Goal: Use online tool/utility: Utilize a website feature to perform a specific function

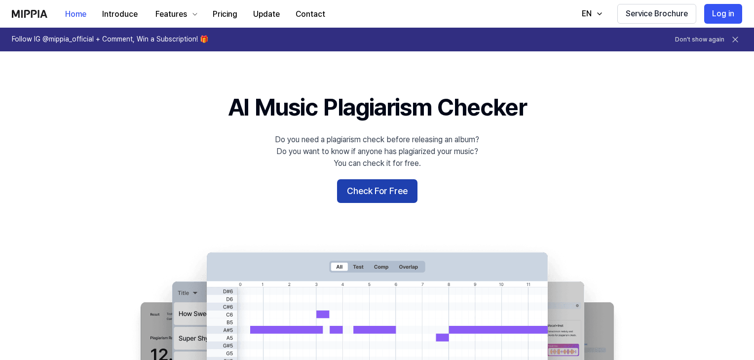
click at [394, 179] on button "Check For Free" at bounding box center [377, 191] width 80 height 24
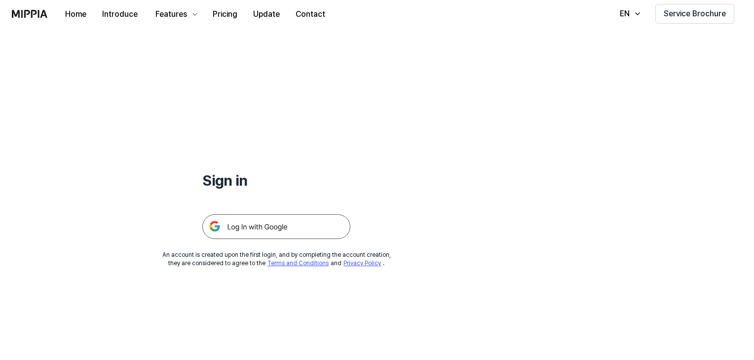
click at [251, 229] on img at bounding box center [276, 226] width 148 height 25
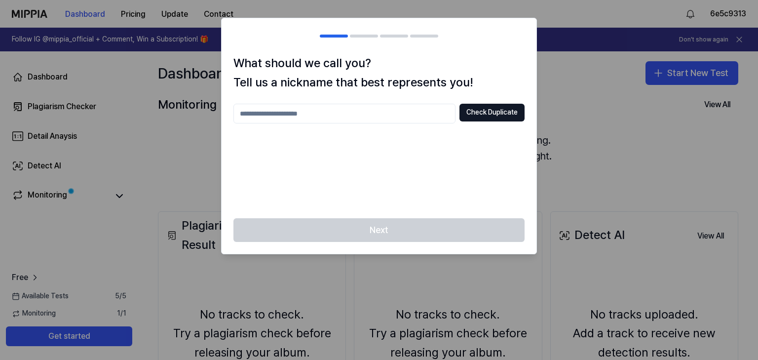
click at [360, 115] on input "text" at bounding box center [345, 114] width 222 height 20
type input "**********"
click at [478, 118] on button "Check Duplicate" at bounding box center [492, 113] width 65 height 18
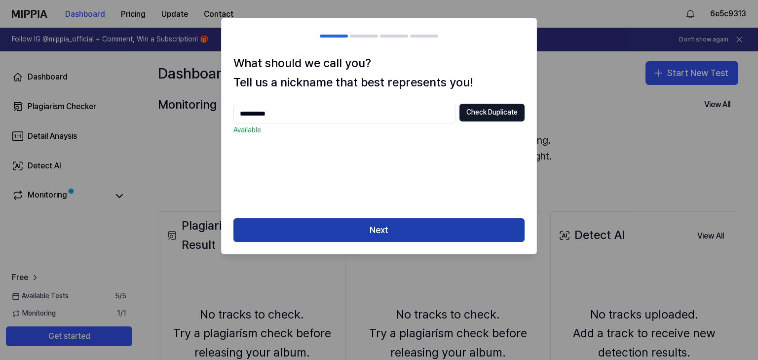
click at [373, 220] on button "Next" at bounding box center [379, 230] width 291 height 24
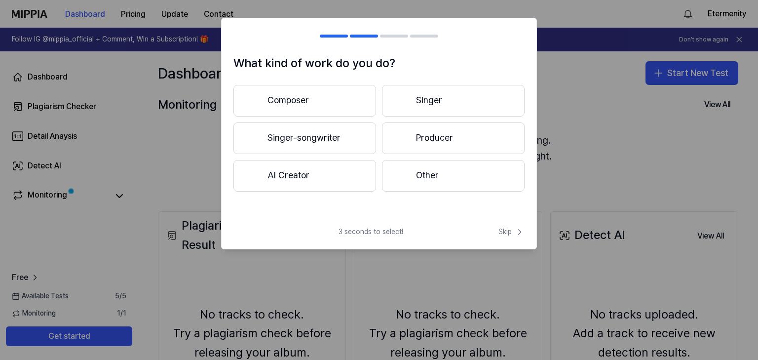
click at [307, 92] on button "Composer" at bounding box center [305, 101] width 143 height 32
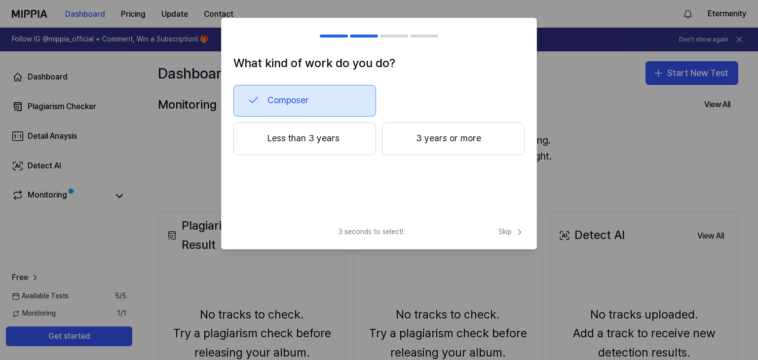
click at [330, 150] on button "Less than 3 years" at bounding box center [305, 138] width 143 height 33
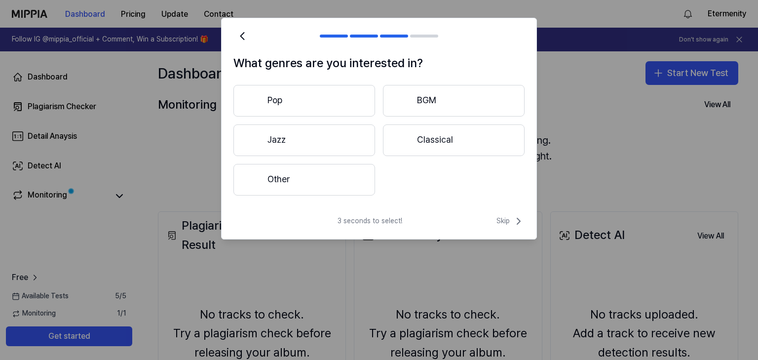
click at [341, 179] on button "Other" at bounding box center [305, 180] width 142 height 32
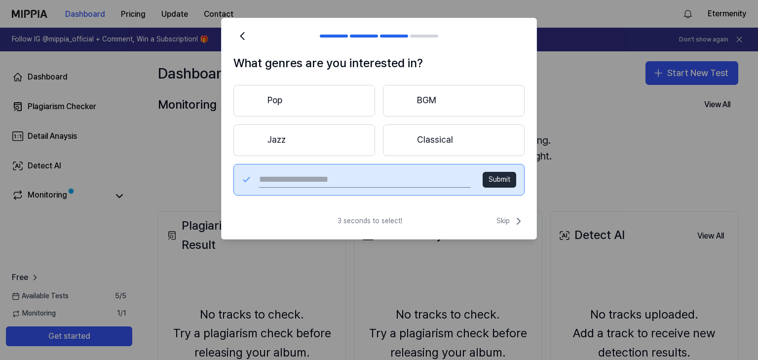
click at [324, 110] on button "Pop" at bounding box center [305, 101] width 142 height 32
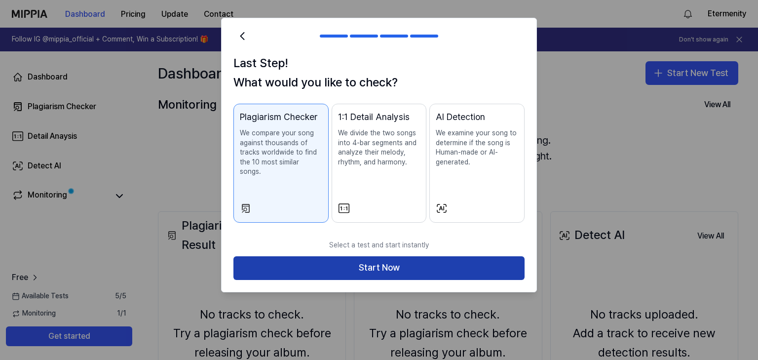
click at [388, 257] on button "Start Now" at bounding box center [379, 268] width 291 height 24
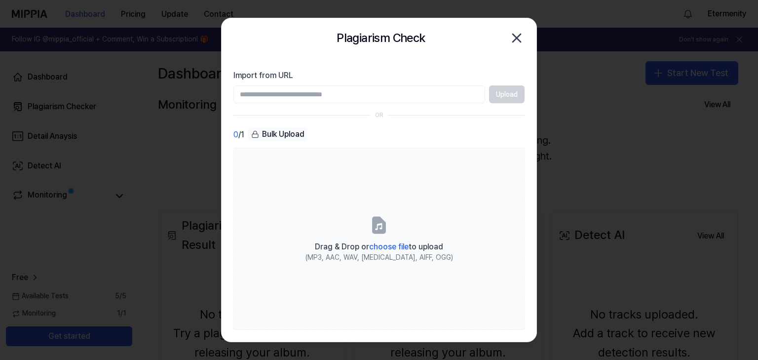
click at [391, 92] on input "Import from URL" at bounding box center [360, 94] width 252 height 18
paste input "**********"
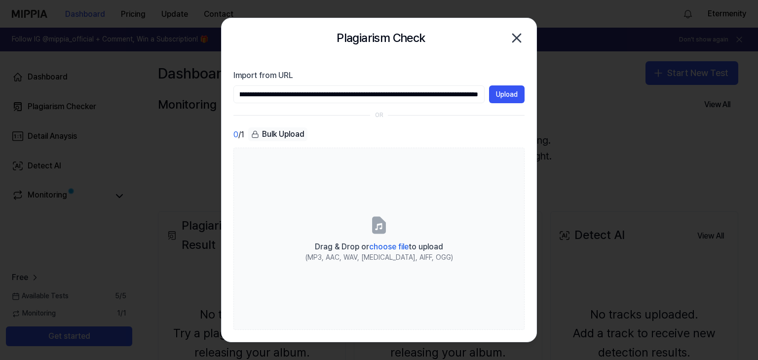
drag, startPoint x: 267, startPoint y: 96, endPoint x: 532, endPoint y: 107, distance: 265.4
click at [532, 107] on section "**********" at bounding box center [379, 199] width 315 height 283
paste input "**********"
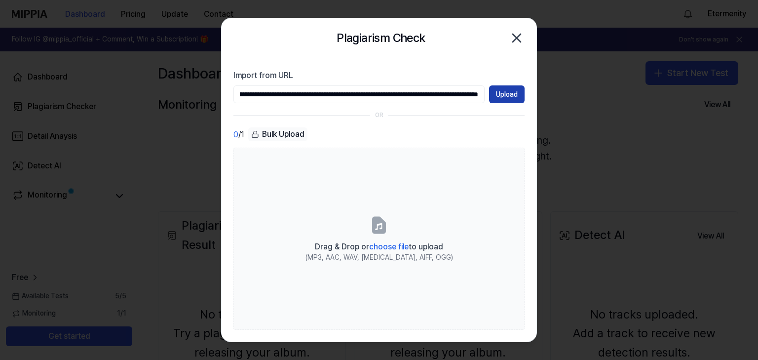
type input "**********"
click at [520, 93] on button "Upload" at bounding box center [507, 94] width 36 height 18
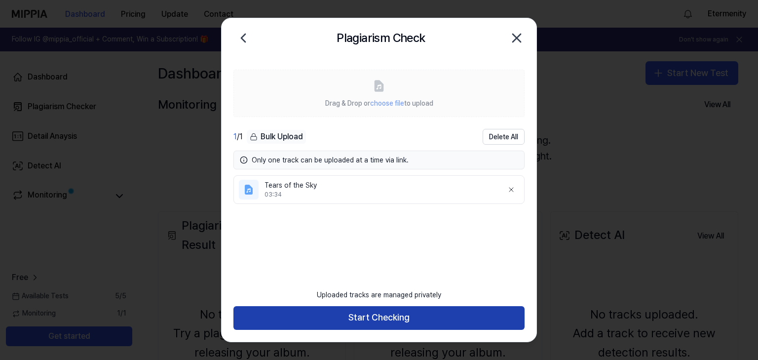
click at [398, 313] on button "Start Checking" at bounding box center [379, 318] width 291 height 24
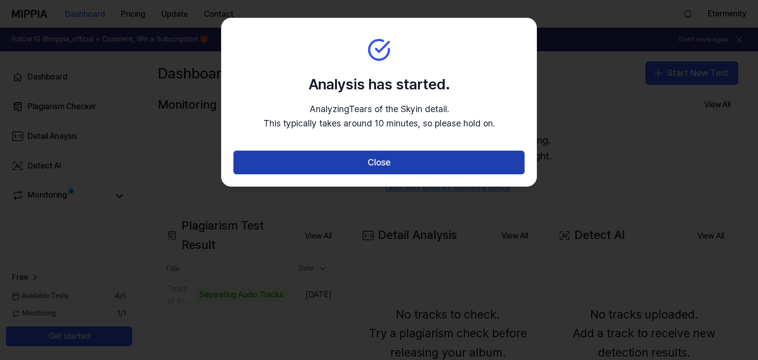
click at [384, 161] on button "Close" at bounding box center [379, 163] width 291 height 24
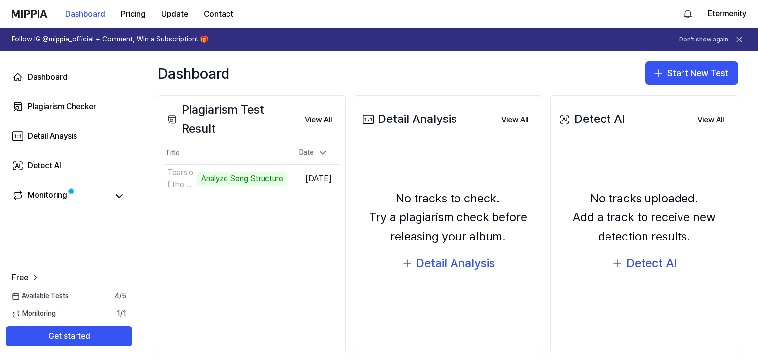
scroll to position [115, 0]
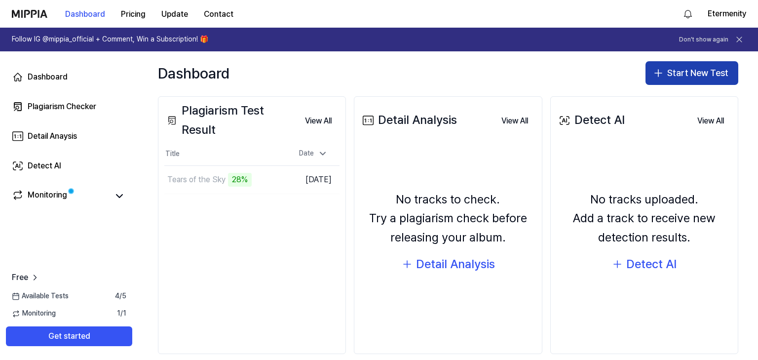
click at [684, 73] on button "Start New Test" at bounding box center [692, 73] width 93 height 24
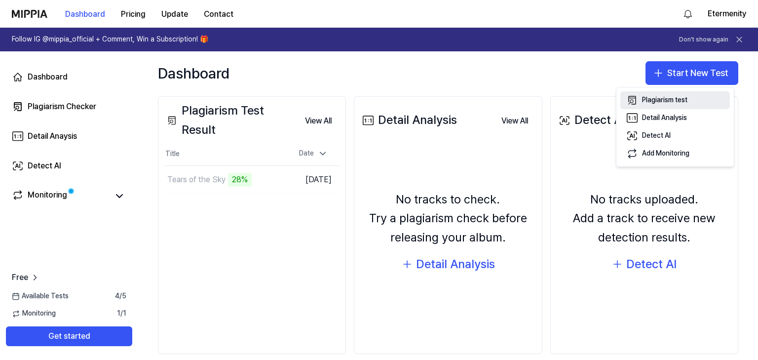
click at [666, 100] on div "Plagiarism test" at bounding box center [664, 100] width 45 height 10
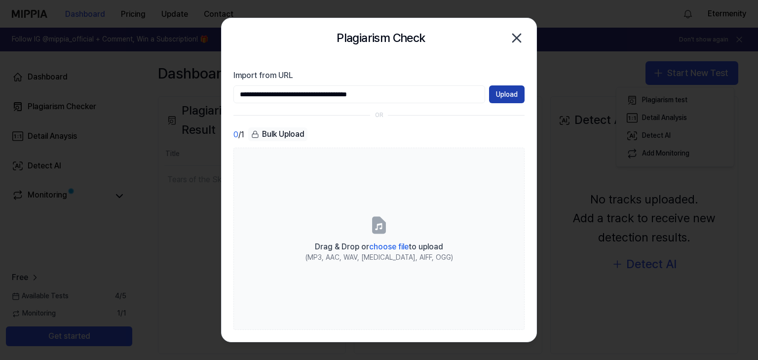
type input "**********"
click at [500, 98] on button "Upload" at bounding box center [507, 94] width 36 height 18
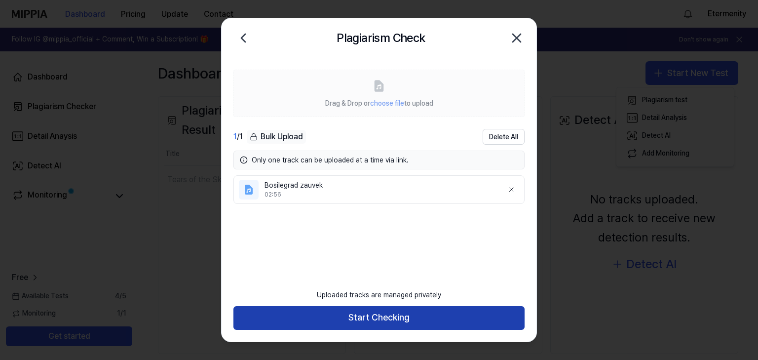
click at [385, 316] on button "Start Checking" at bounding box center [379, 318] width 291 height 24
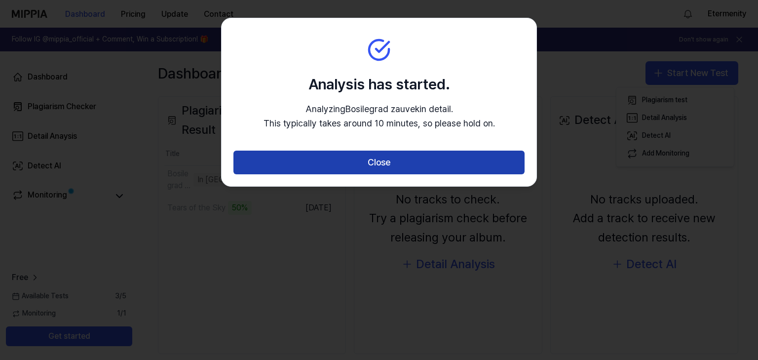
click at [379, 166] on button "Close" at bounding box center [379, 163] width 291 height 24
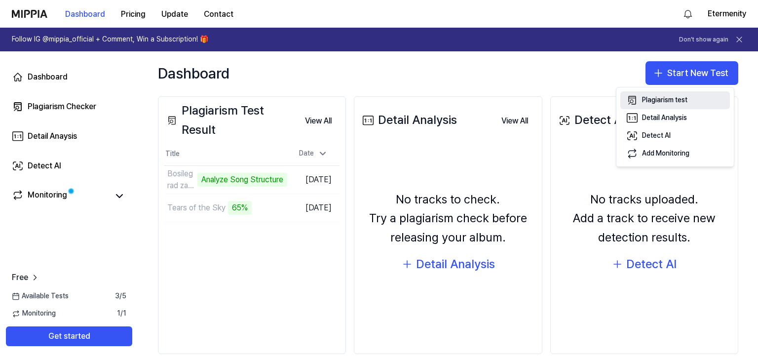
drag, startPoint x: 690, startPoint y: 64, endPoint x: 665, endPoint y: 96, distance: 41.1
click at [665, 96] on body "Dashboard Pricing Update Contact Etermenity Follow IG @mippia_official + Commen…" at bounding box center [379, 180] width 758 height 360
click at [665, 96] on div "Plagiarism test" at bounding box center [664, 100] width 45 height 10
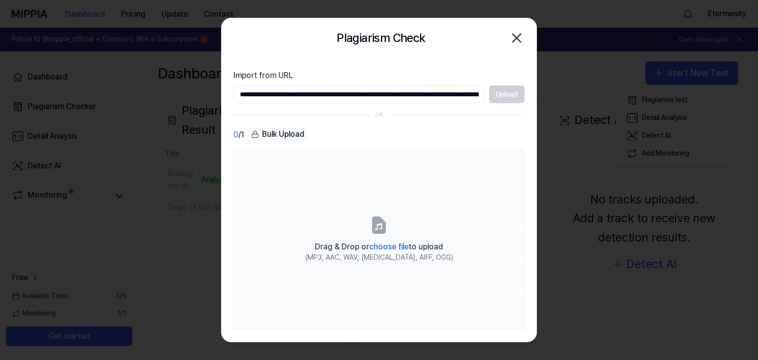
scroll to position [0, 274]
type input "**********"
click at [512, 94] on button "Upload" at bounding box center [507, 94] width 36 height 18
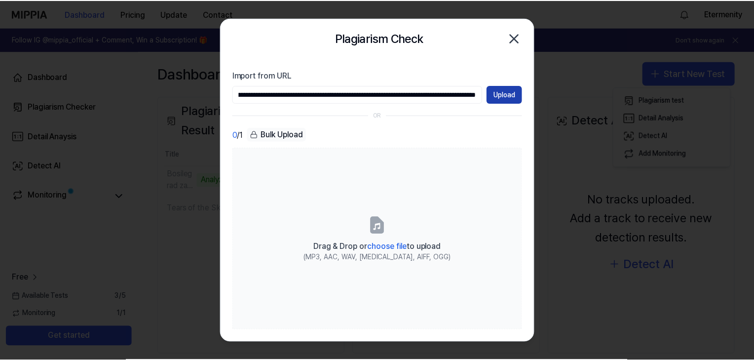
scroll to position [0, 0]
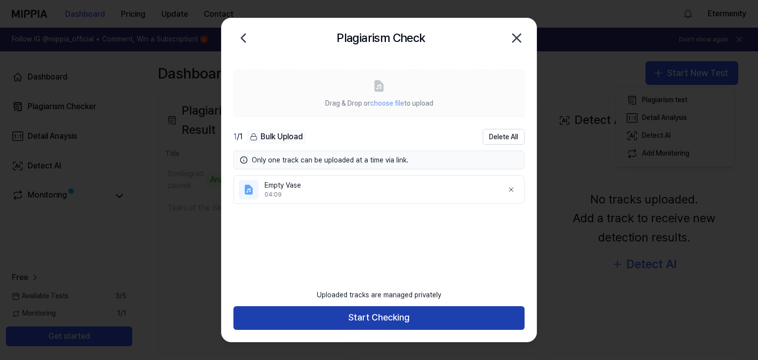
click at [381, 322] on button "Start Checking" at bounding box center [379, 318] width 291 height 24
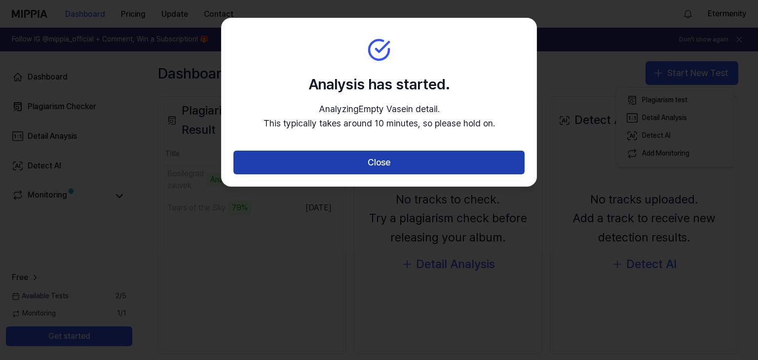
click at [384, 167] on button "Close" at bounding box center [379, 163] width 291 height 24
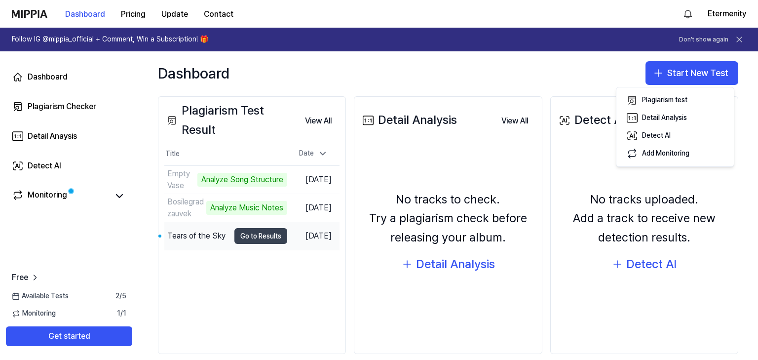
click at [261, 238] on button "Go to Results" at bounding box center [261, 236] width 53 height 16
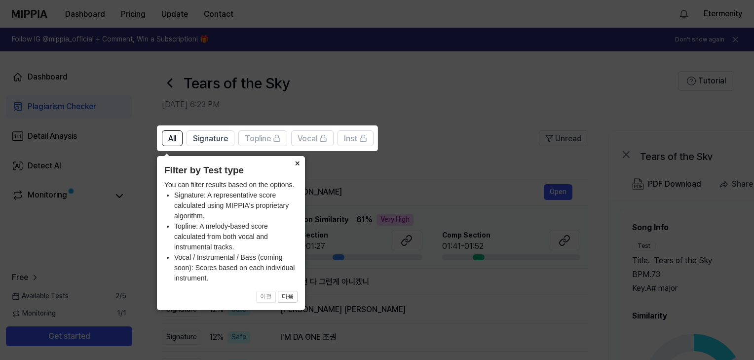
click at [296, 162] on button "×" at bounding box center [297, 163] width 16 height 14
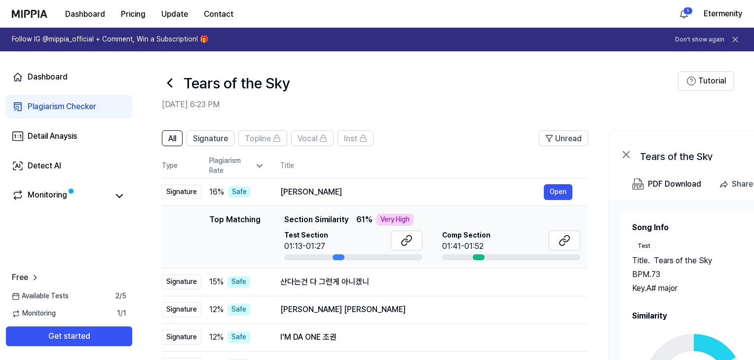
drag, startPoint x: 172, startPoint y: 160, endPoint x: 179, endPoint y: 159, distance: 6.9
click at [172, 160] on th "Type" at bounding box center [182, 166] width 40 height 24
click at [206, 144] on span "Signature" at bounding box center [210, 139] width 35 height 12
click at [176, 137] on span "All" at bounding box center [172, 139] width 8 height 12
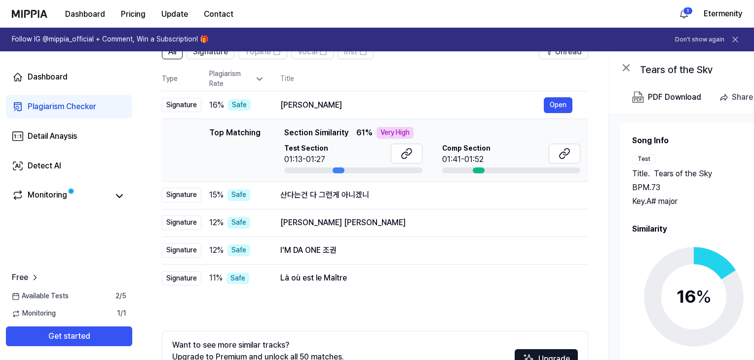
scroll to position [87, 0]
click at [548, 109] on button "Open" at bounding box center [558, 105] width 29 height 16
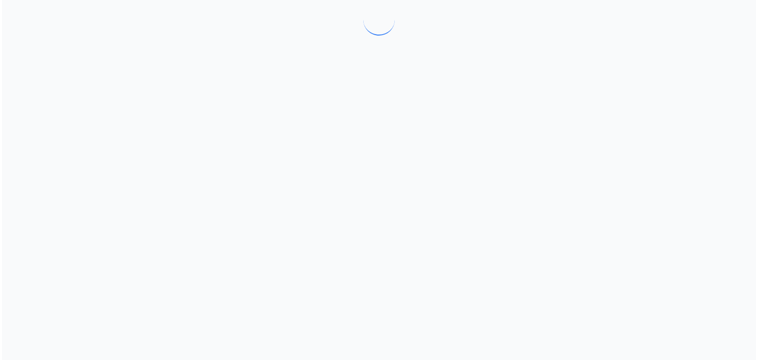
scroll to position [0, 0]
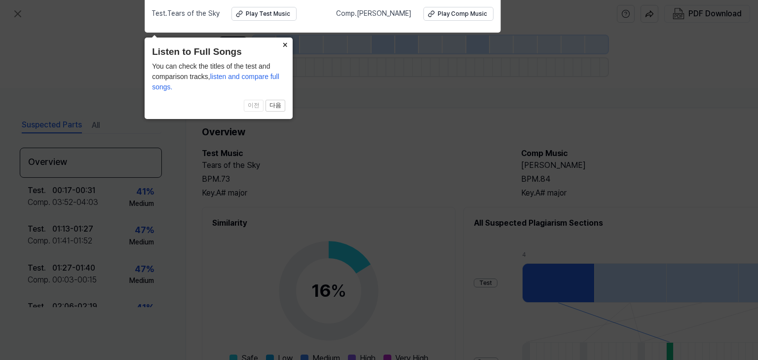
click at [285, 46] on button "×" at bounding box center [285, 45] width 16 height 14
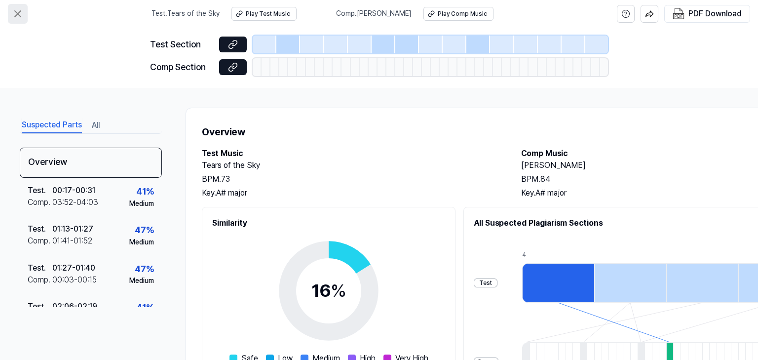
click at [21, 14] on icon at bounding box center [18, 14] width 12 height 12
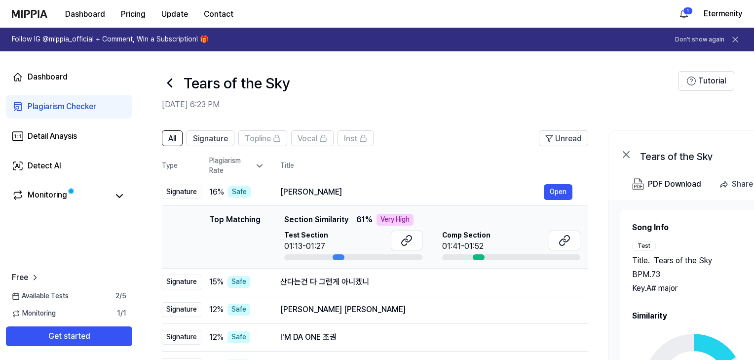
click at [169, 80] on icon at bounding box center [170, 83] width 16 height 16
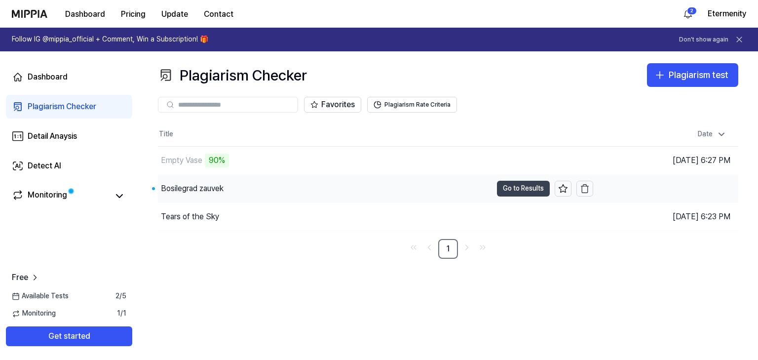
click at [515, 190] on button "Go to Results" at bounding box center [523, 189] width 53 height 16
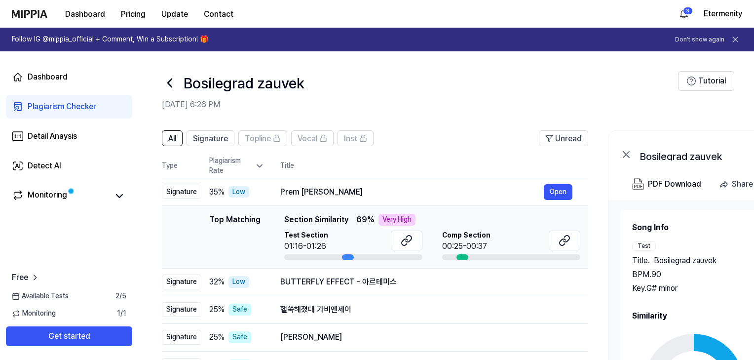
click at [171, 83] on icon at bounding box center [170, 83] width 16 height 16
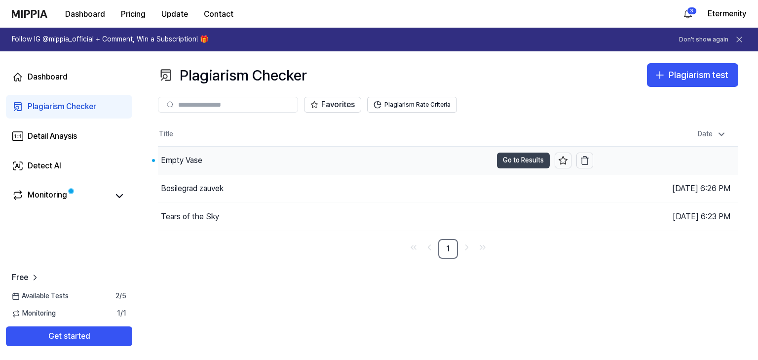
click at [515, 159] on button "Go to Results" at bounding box center [523, 161] width 53 height 16
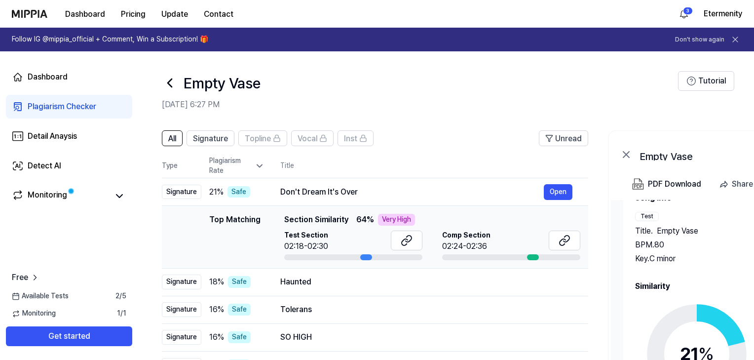
click at [174, 83] on icon at bounding box center [170, 83] width 16 height 16
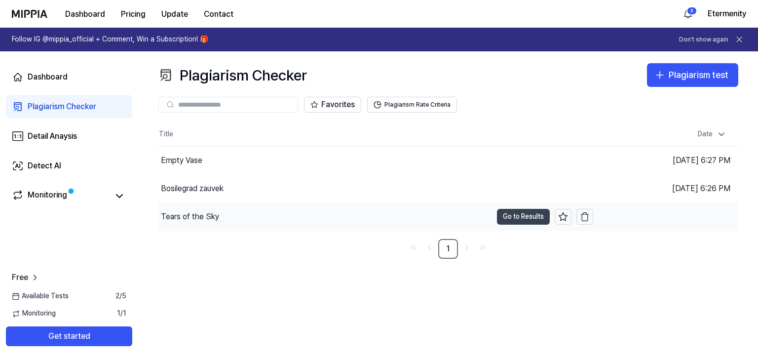
click at [529, 219] on button "Go to Results" at bounding box center [523, 217] width 53 height 16
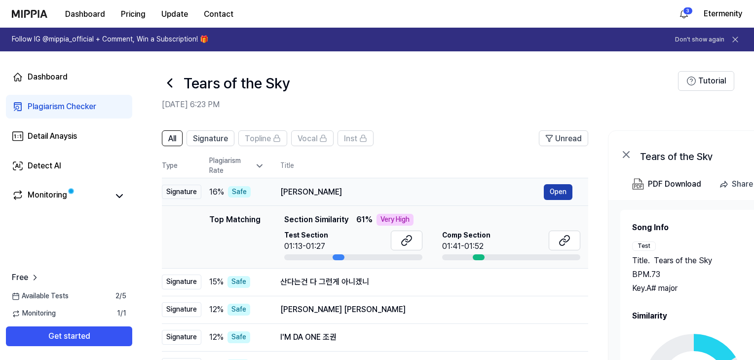
click at [562, 193] on button "Open" at bounding box center [558, 192] width 29 height 16
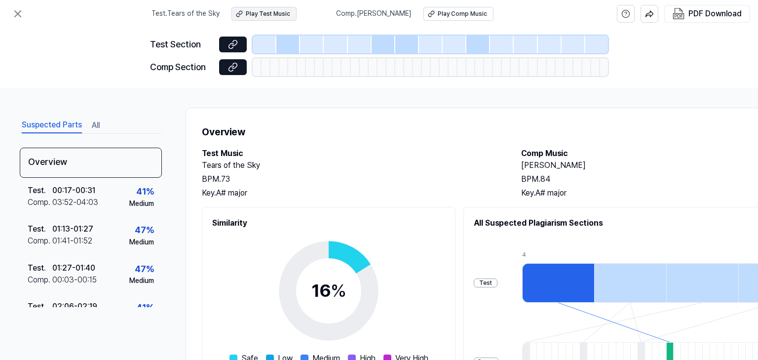
click at [257, 14] on div "Play Test Music" at bounding box center [268, 14] width 44 height 8
click at [473, 13] on div "Play Comp Music" at bounding box center [462, 14] width 49 height 8
click at [22, 10] on icon at bounding box center [18, 14] width 12 height 12
